Goal: Information Seeking & Learning: Understand process/instructions

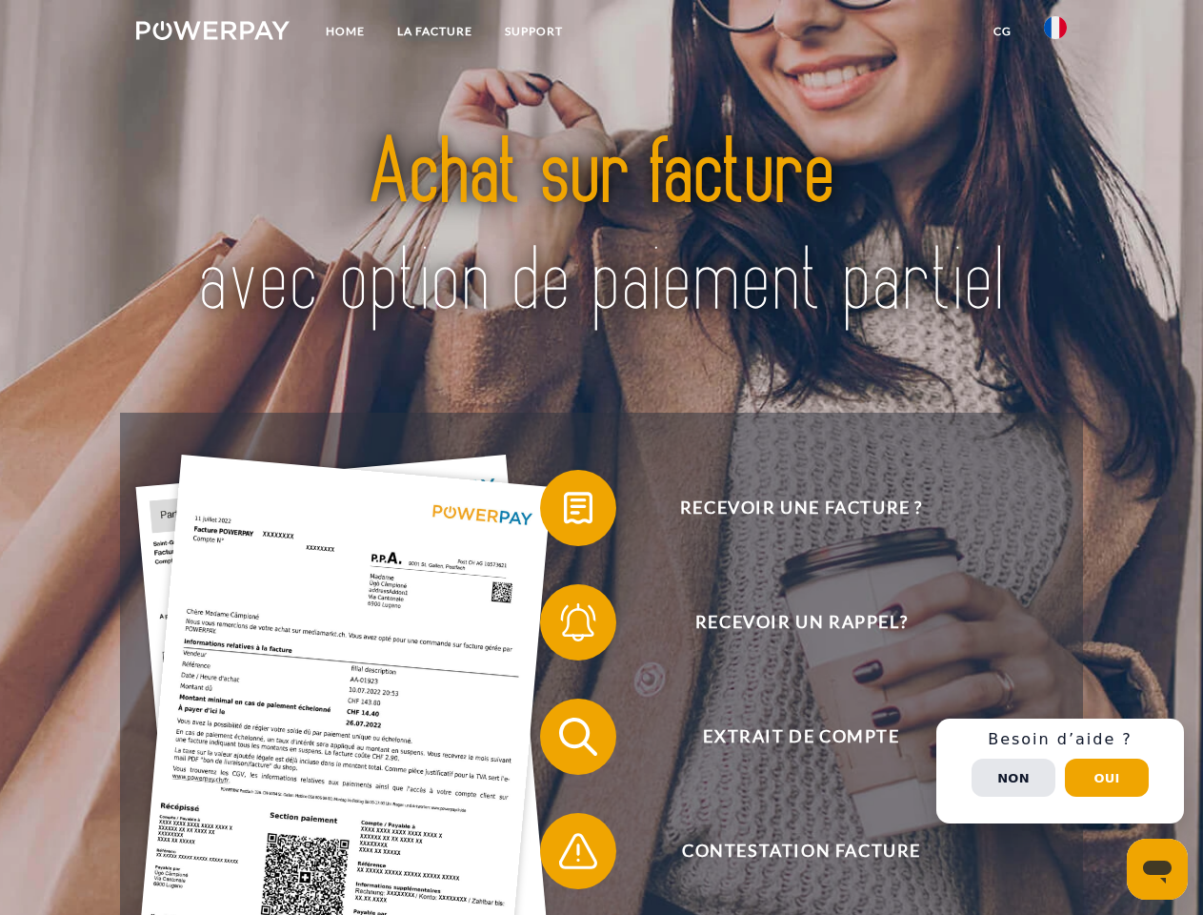
click at [212, 33] on img at bounding box center [212, 30] width 153 height 19
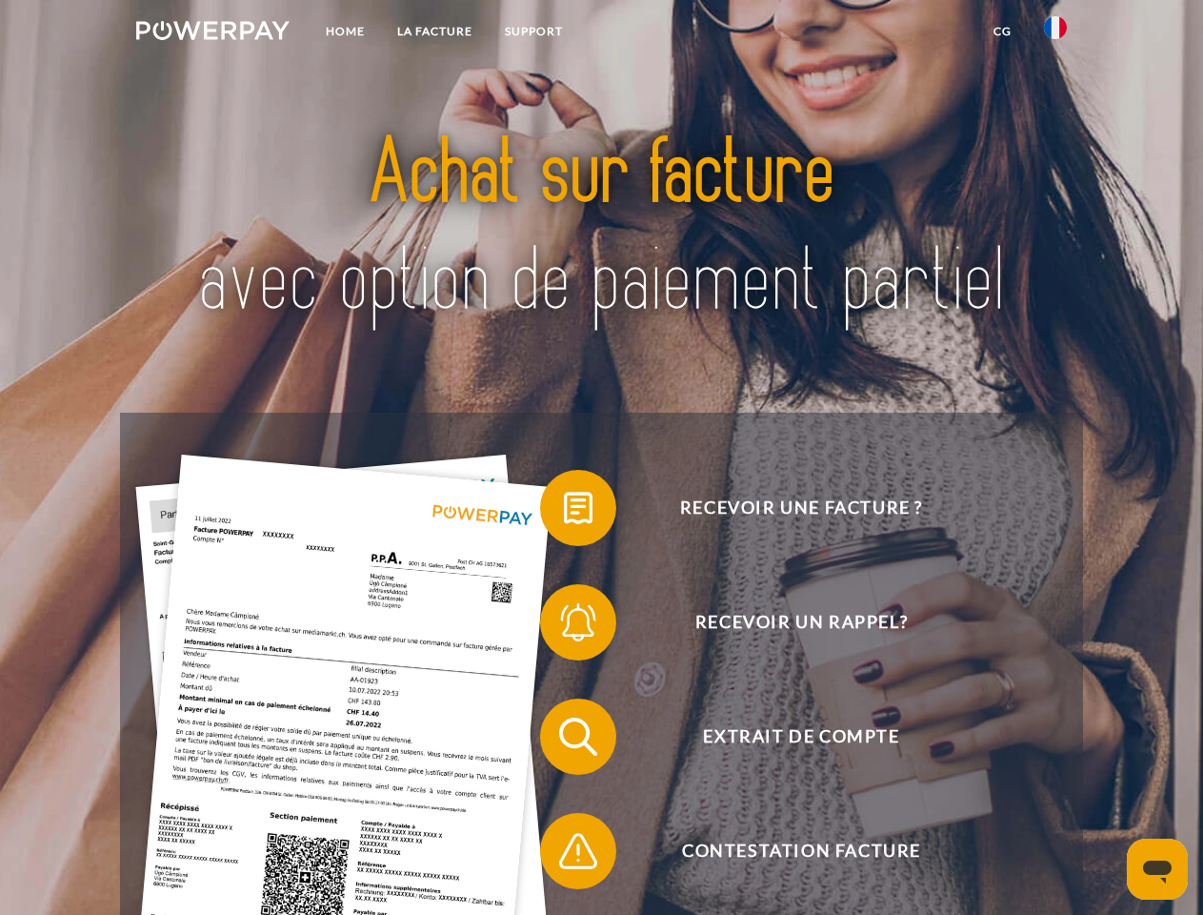
click at [1056, 33] on img at bounding box center [1055, 27] width 23 height 23
click at [1002, 31] on link "CG" at bounding box center [1003, 31] width 50 height 34
click at [564, 512] on span at bounding box center [549, 507] width 95 height 95
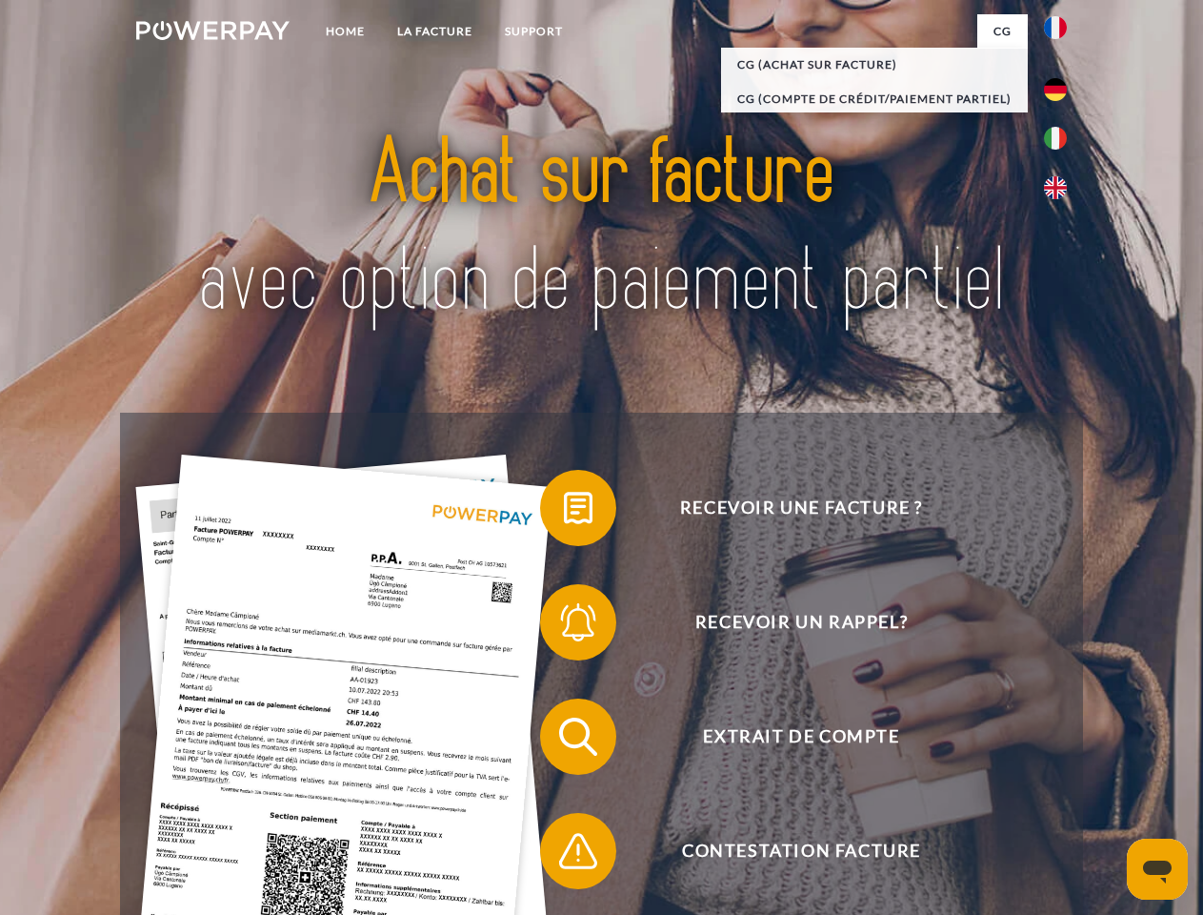
click at [564, 626] on span at bounding box center [549, 622] width 95 height 95
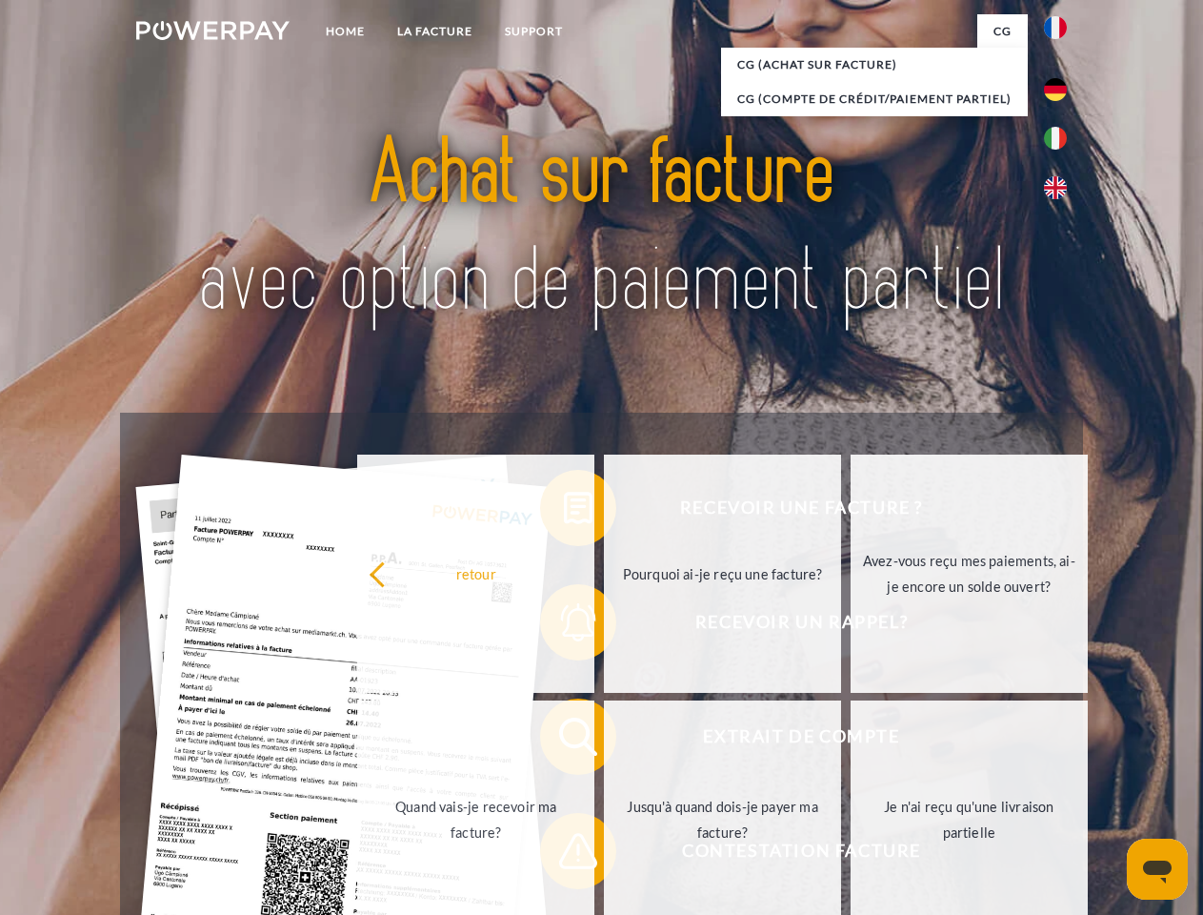
click at [604, 740] on link "Jusqu'à quand dois-je payer ma facture?" at bounding box center [722, 819] width 237 height 238
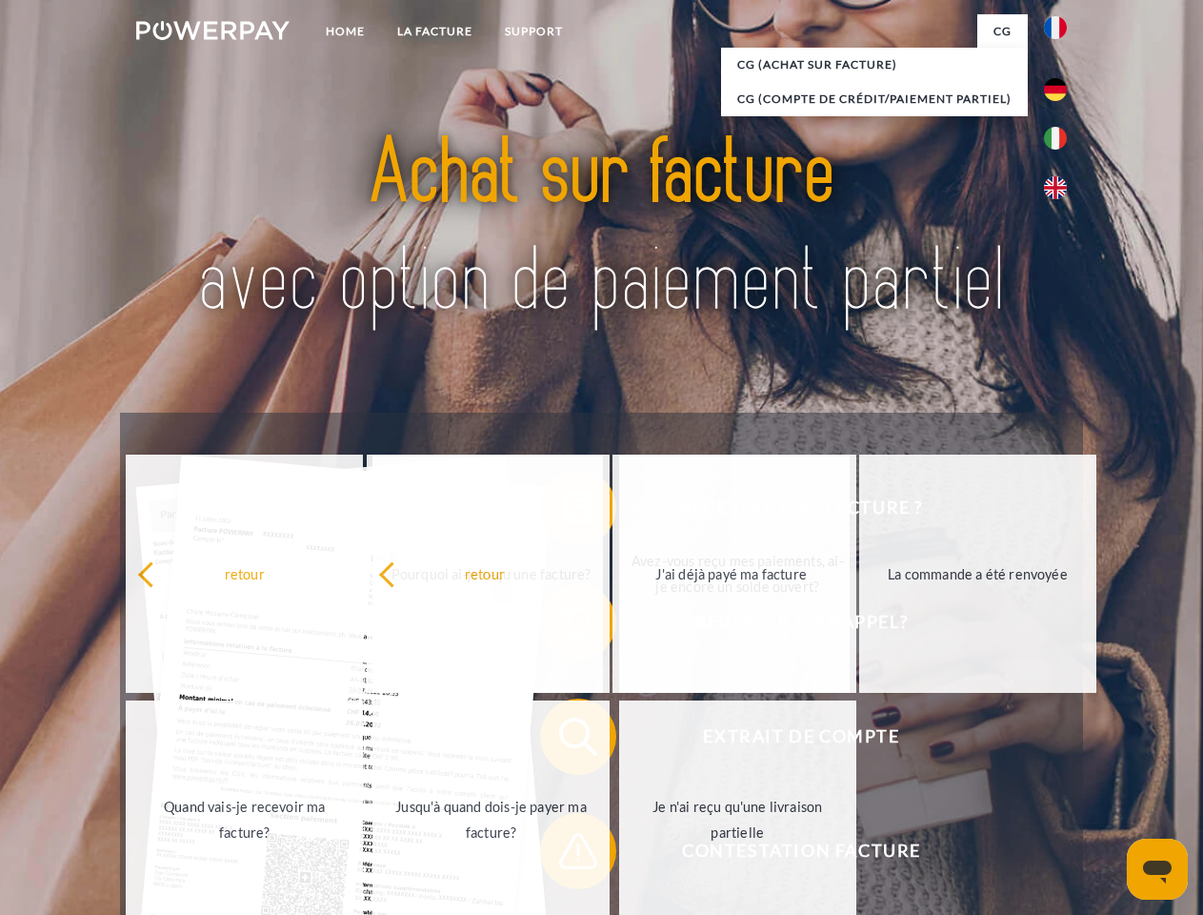
click at [564, 855] on span at bounding box center [549, 850] width 95 height 95
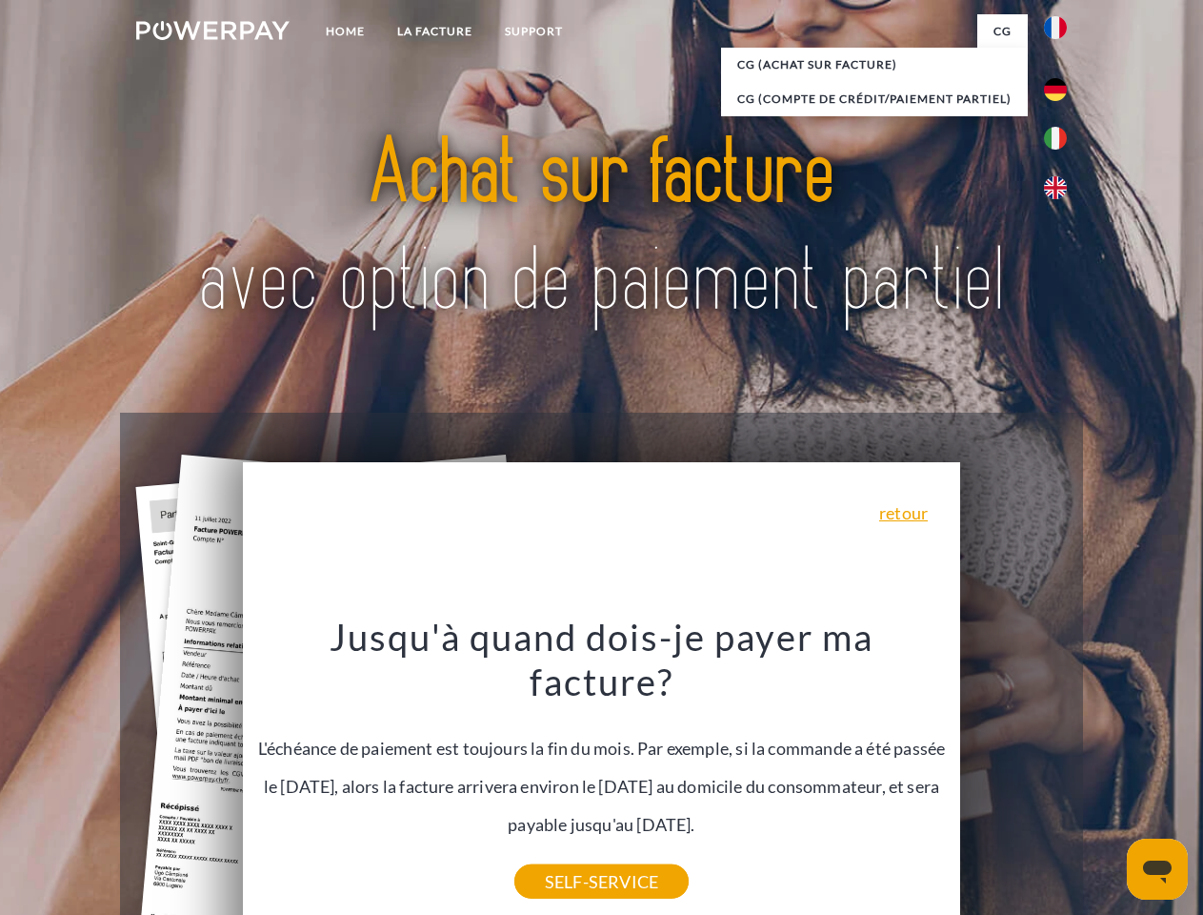
click at [1060, 771] on div "Recevoir une facture ? Recevoir un rappel? Extrait de compte retour" at bounding box center [601, 794] width 962 height 762
click at [1014, 775] on span "Extrait de compte" at bounding box center [801, 736] width 467 height 76
click at [1107, 777] on header "Home LA FACTURE Support" at bounding box center [601, 658] width 1203 height 1316
